Goal: Task Accomplishment & Management: Use online tool/utility

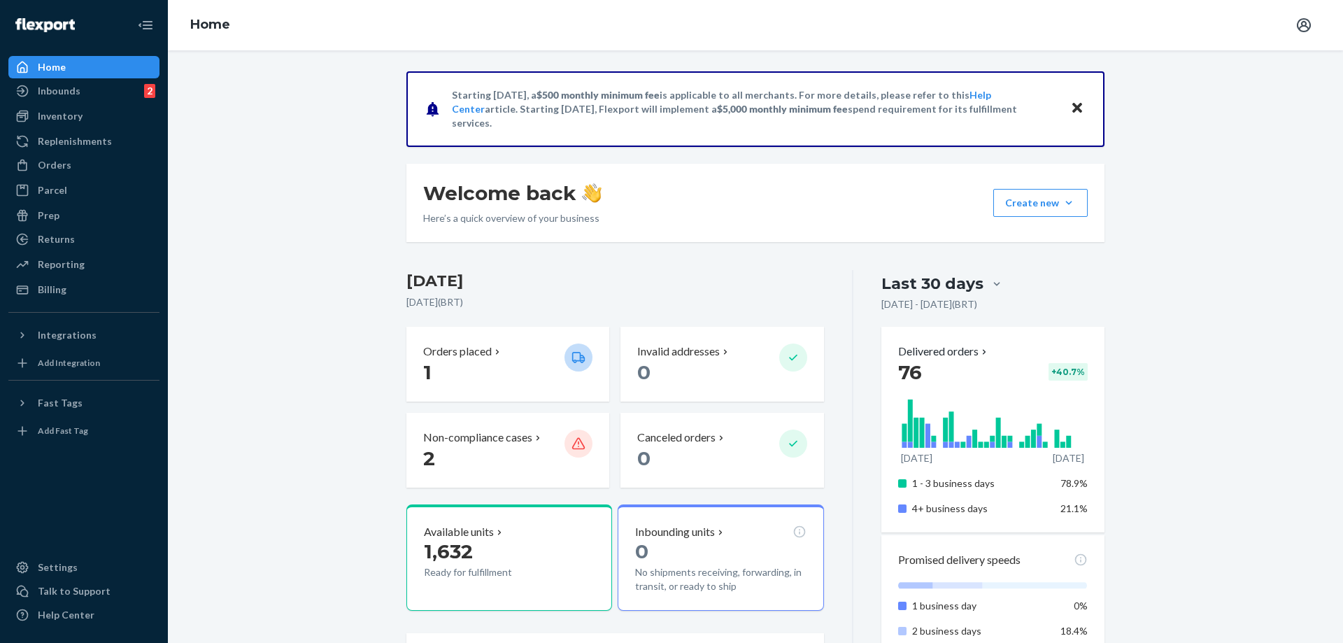
click at [93, 120] on div "Inventory" at bounding box center [84, 116] width 148 height 20
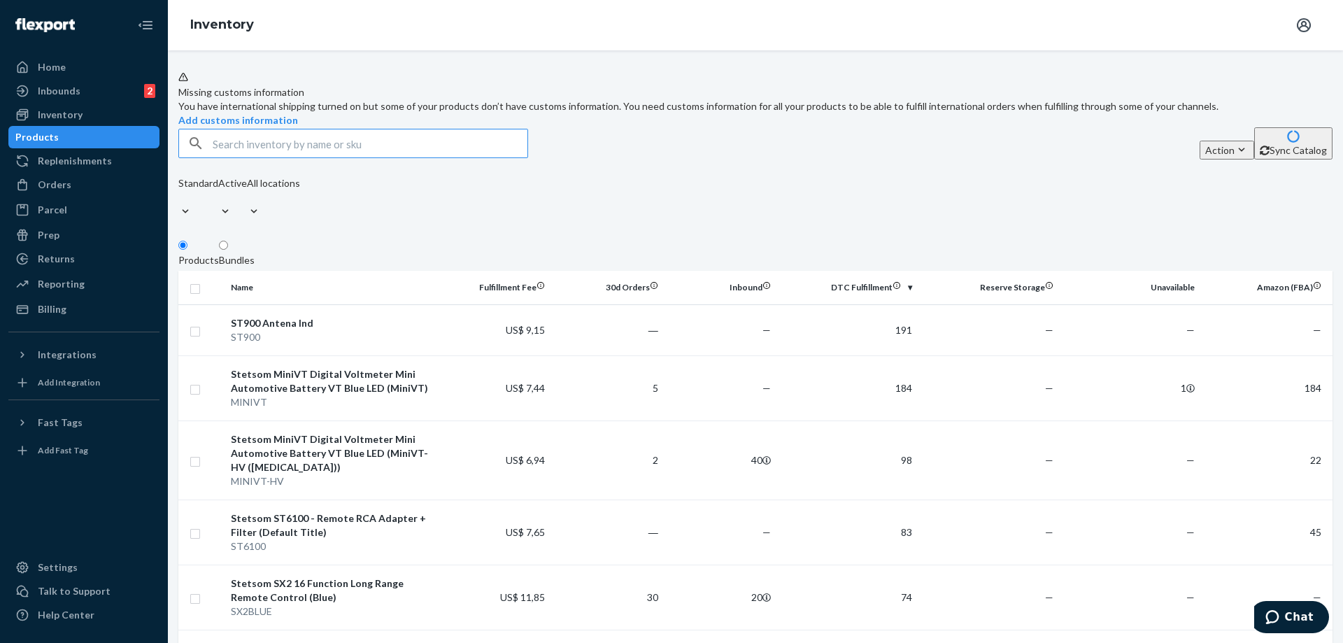
click at [406, 157] on input "text" at bounding box center [370, 143] width 315 height 28
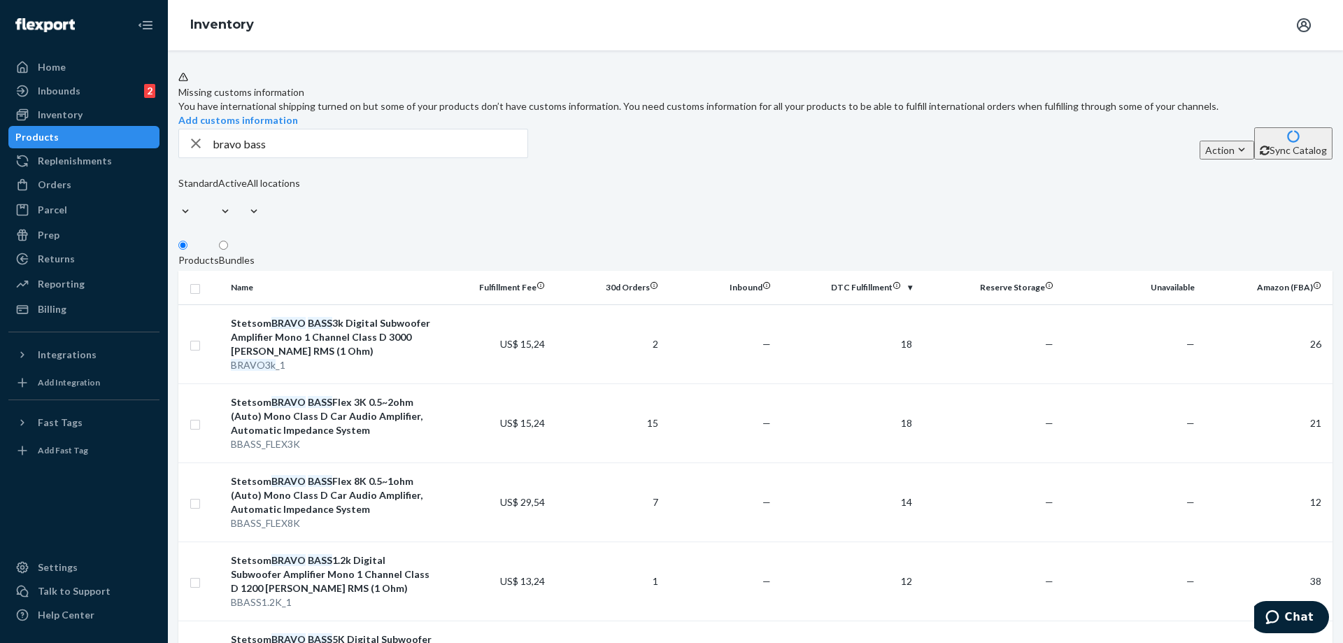
click at [342, 157] on input "bravo bass" at bounding box center [370, 143] width 315 height 28
click at [382, 157] on input "bravo full" at bounding box center [370, 143] width 315 height 28
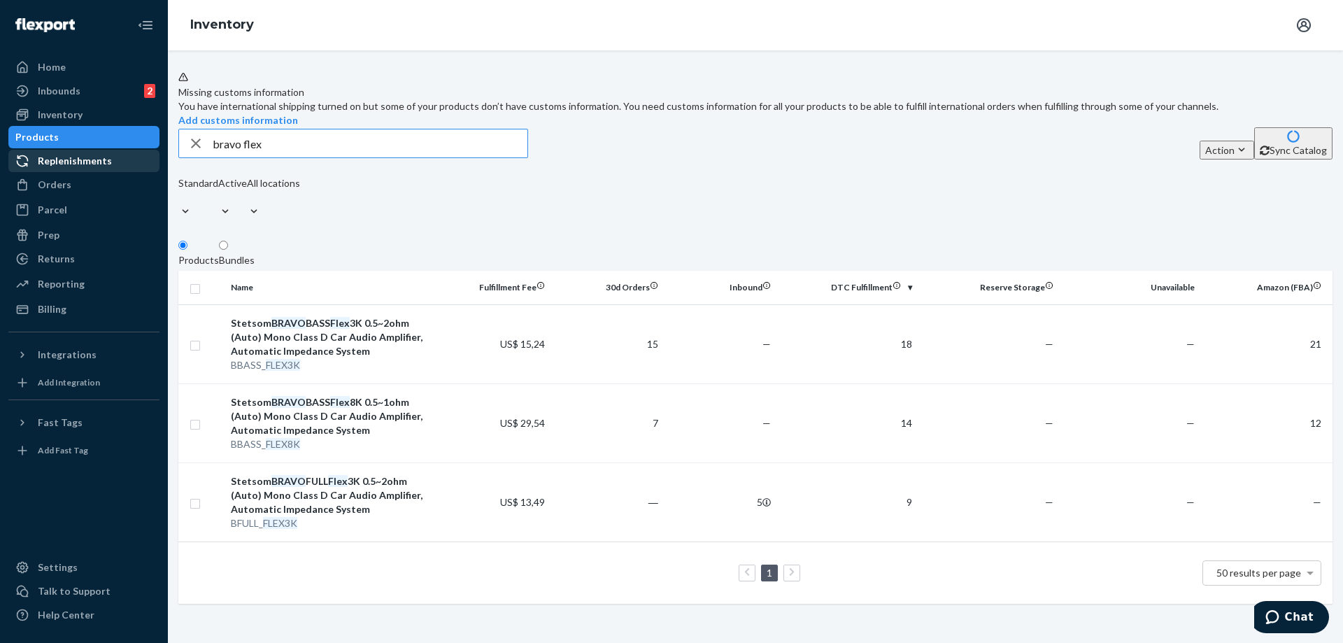
drag, startPoint x: 437, startPoint y: 182, endPoint x: 23, endPoint y: 162, distance: 413.9
click at [15, 165] on div "Home Inbounds 2 Shipping Plans Problems 2 Inventory Products Replenishments Ord…" at bounding box center [671, 321] width 1343 height 643
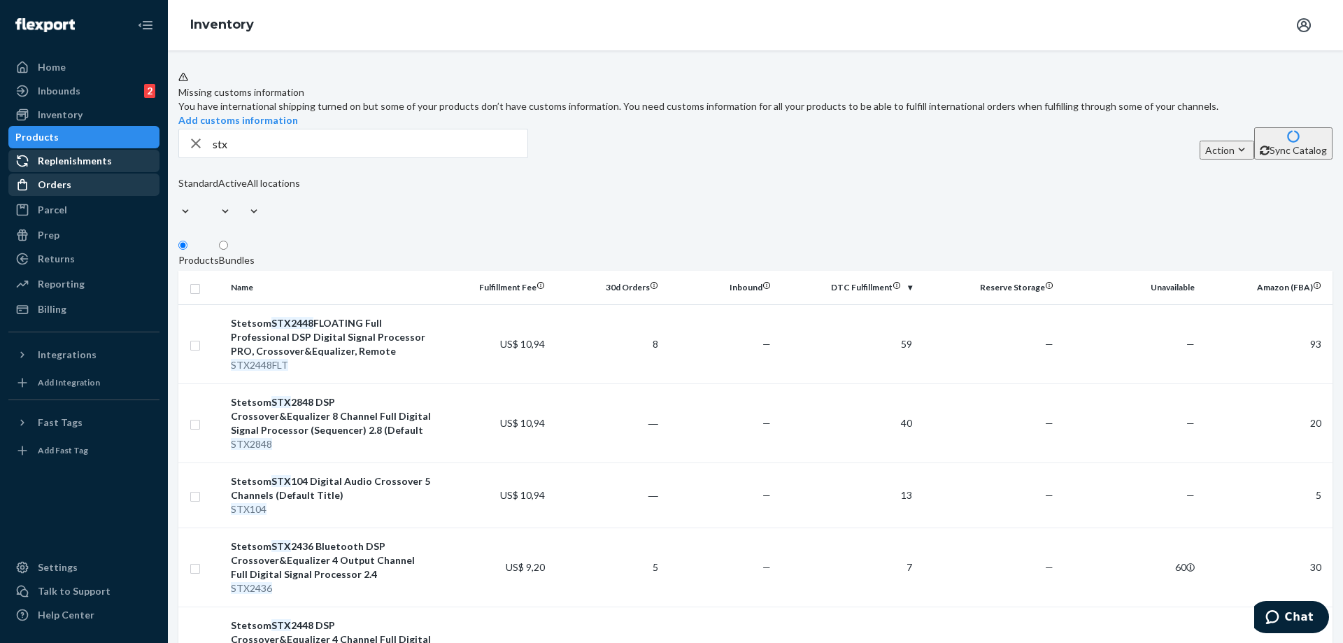
drag, startPoint x: 258, startPoint y: 191, endPoint x: 121, endPoint y: 188, distance: 137.1
click at [141, 190] on div "Home Inbounds 2 Shipping Plans Problems 2 Inventory Products Replenishments Ord…" at bounding box center [671, 321] width 1343 height 643
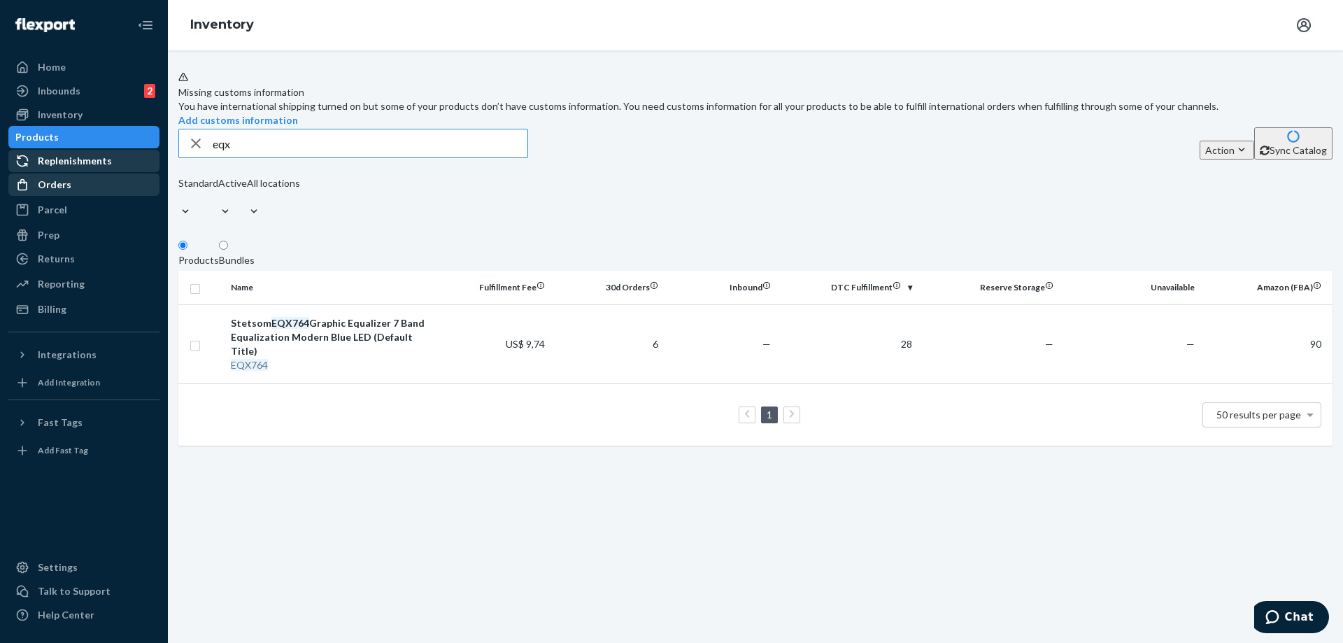
drag, startPoint x: 254, startPoint y: 183, endPoint x: 115, endPoint y: 189, distance: 138.6
click at [118, 189] on div "Home Inbounds 2 Shipping Plans Problems 2 Inventory Products Replenishments Ord…" at bounding box center [671, 321] width 1343 height 643
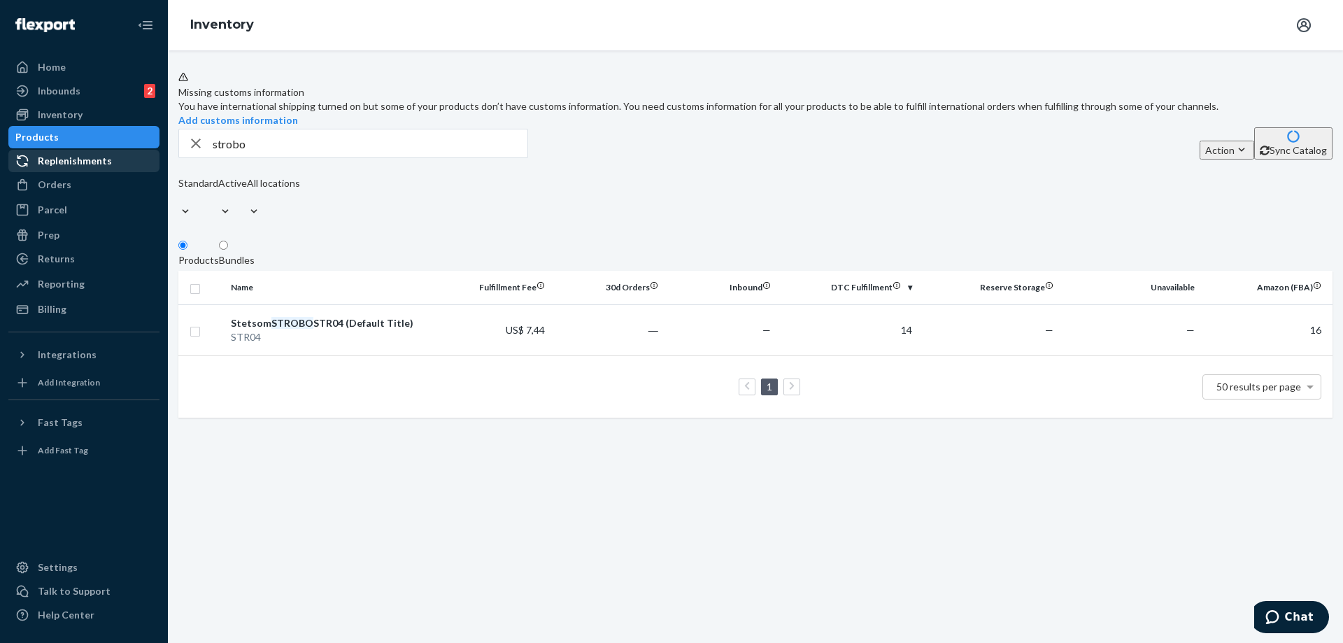
drag, startPoint x: 268, startPoint y: 178, endPoint x: 134, endPoint y: 173, distance: 133.7
click at [137, 174] on div "Home Inbounds 2 Shipping Plans Problems 2 Inventory Products Replenishments Ord…" at bounding box center [671, 321] width 1343 height 643
type input "gain control"
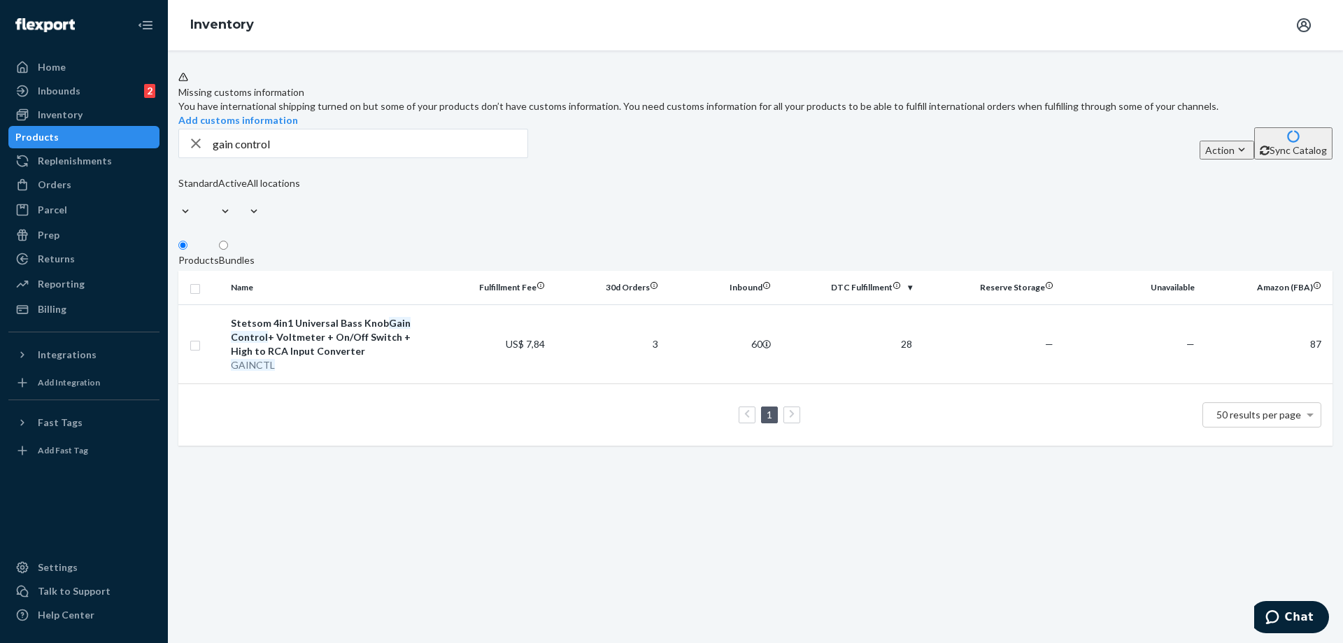
click at [204, 157] on icon "button" at bounding box center [195, 143] width 17 height 28
click at [651, 159] on div "Action Create product Create bundle Sync Catalog" at bounding box center [755, 143] width 1154 height 32
click at [394, 157] on input "text" at bounding box center [370, 143] width 315 height 28
type input "iron"
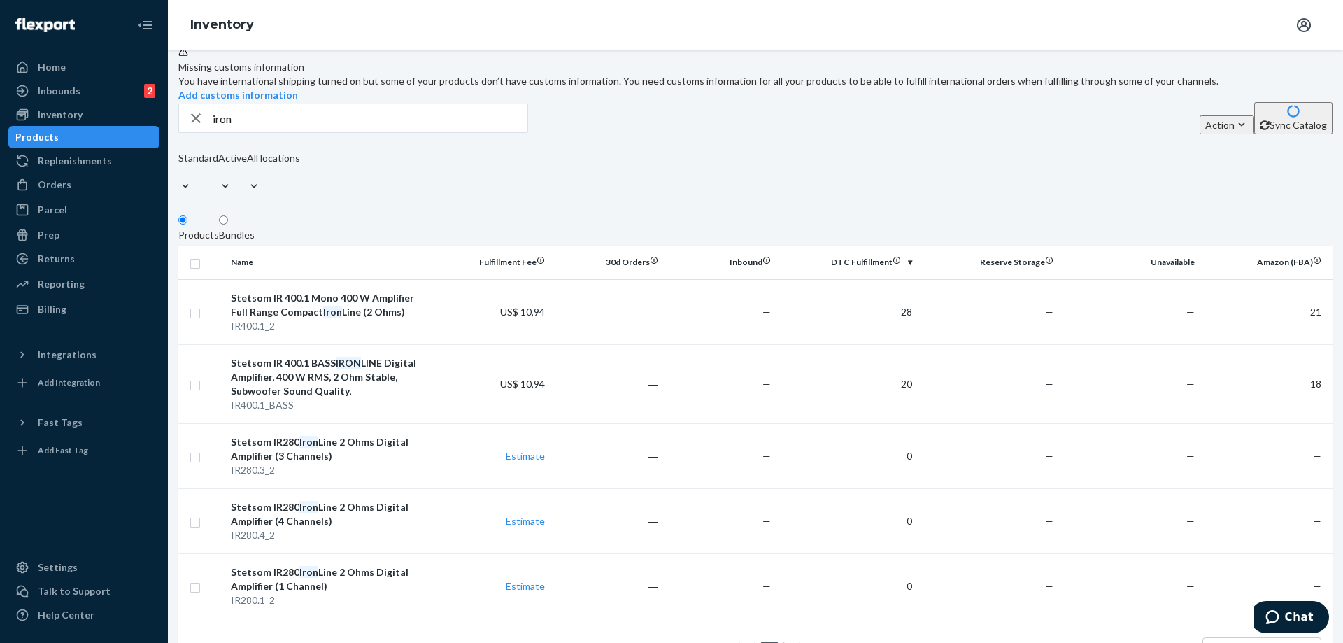
scroll to position [10, 0]
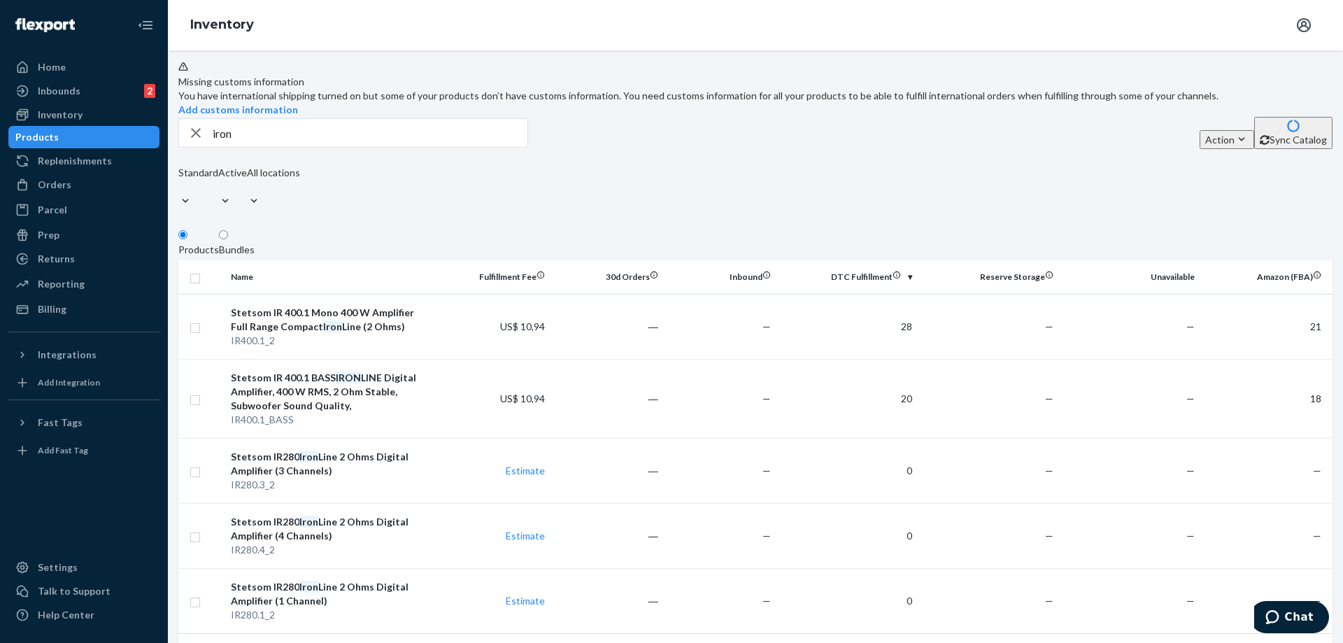
drag, startPoint x: 885, startPoint y: 260, endPoint x: 881, endPoint y: 172, distance: 88.2
